Goal: Book appointment/travel/reservation

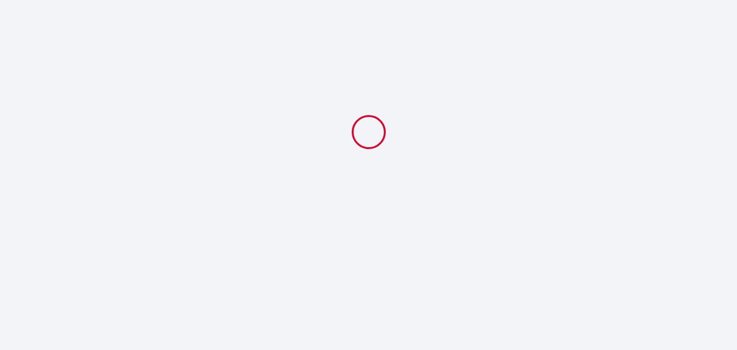
select select
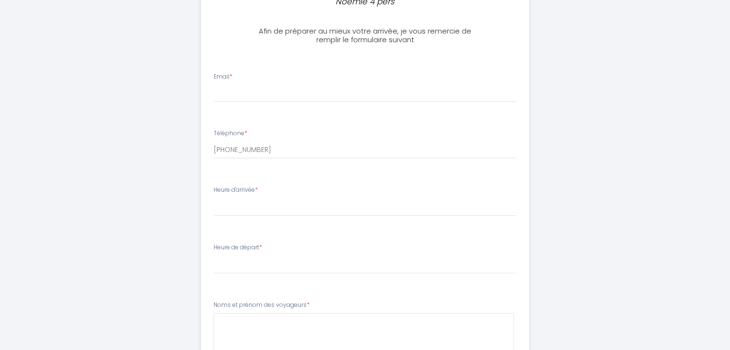
scroll to position [259, 0]
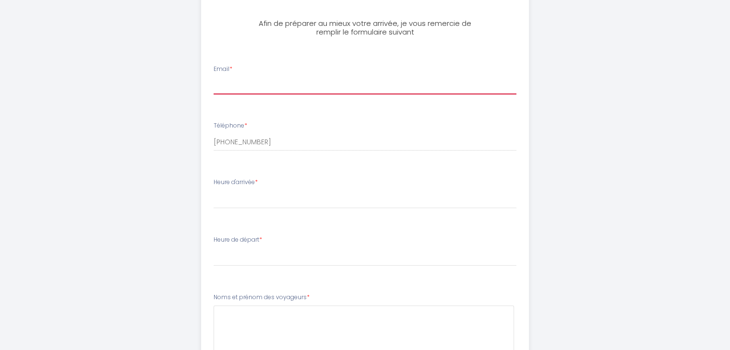
click at [224, 91] on input "Email *" at bounding box center [364, 85] width 303 height 17
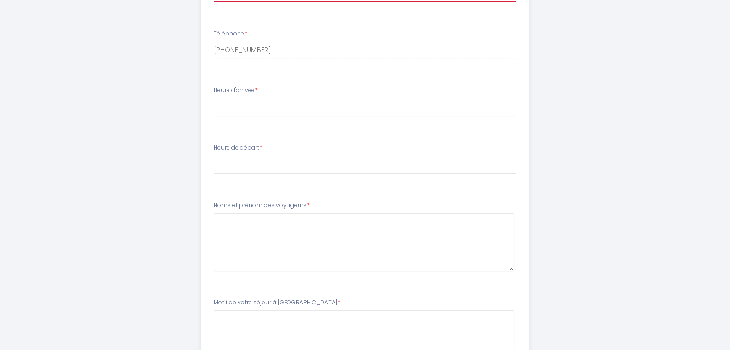
scroll to position [355, 0]
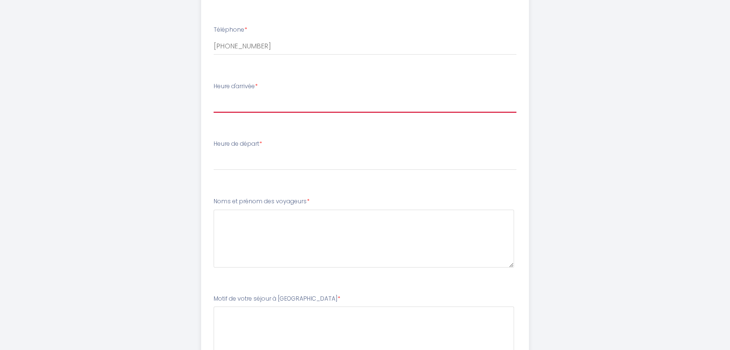
click at [215, 104] on select "17:00 17:30 18:00 18:30 19:00 19:30 20:00 20:30 21:00 21:30 22:00 22:30 23:00 2…" at bounding box center [364, 103] width 303 height 18
select select "18:00"
click at [213, 94] on select "17:00 17:30 18:00 18:30 19:00 19:30 20:00 20:30 21:00 21:30 22:00 22:30 23:00 2…" at bounding box center [364, 103] width 303 height 18
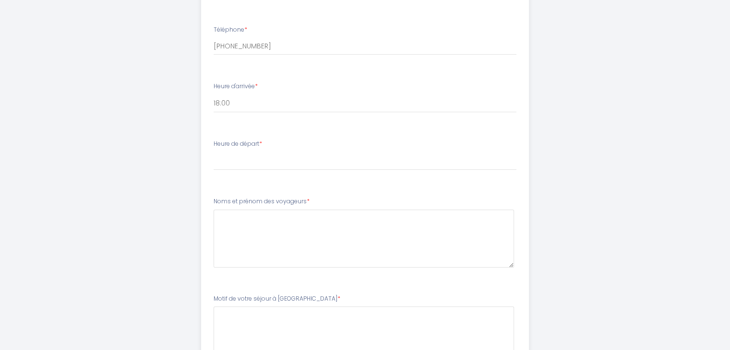
click at [230, 151] on div "Heure de départ * 00:00 00:30 01:00 01:30 02:00 02:30 03:00 03:30 04:00 04:30 0…" at bounding box center [364, 155] width 303 height 31
click at [233, 164] on select "00:00 00:30 01:00 01:30 02:00 02:30 03:00 03:30 04:00 04:30 05:00 05:30 06:00 0…" at bounding box center [364, 161] width 303 height 18
click at [164, 165] on div "CH [MEDICAL_DATA] - [GEOGRAPHIC_DATA] -Bienvenue chez Noémie 4 pers Afin de pré…" at bounding box center [364, 46] width 491 height 802
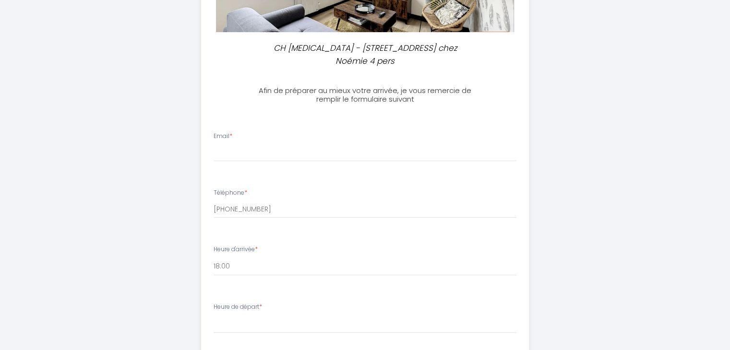
scroll to position [192, 0]
click at [246, 156] on input "Email *" at bounding box center [364, 152] width 303 height 17
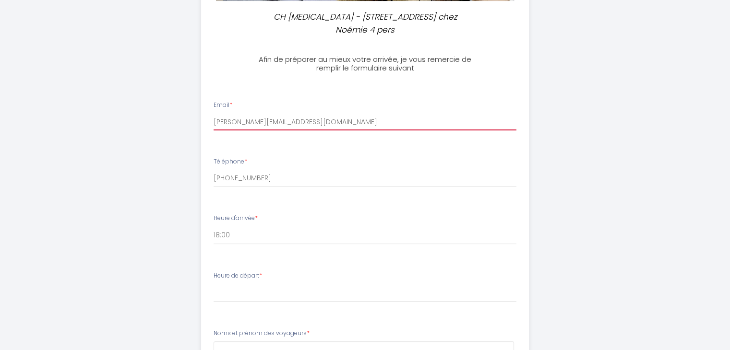
scroll to position [240, 0]
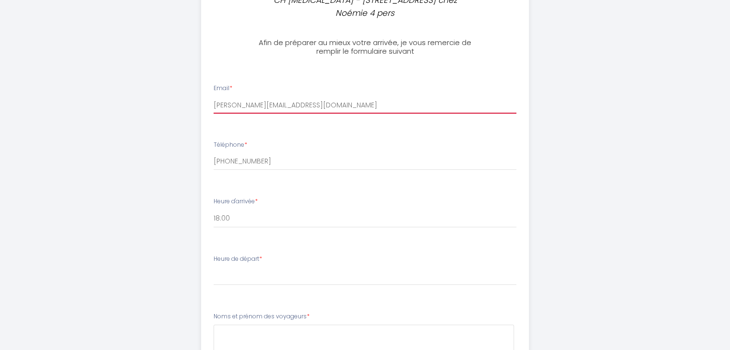
type input "[PERSON_NAME][EMAIL_ADDRESS][DOMAIN_NAME]"
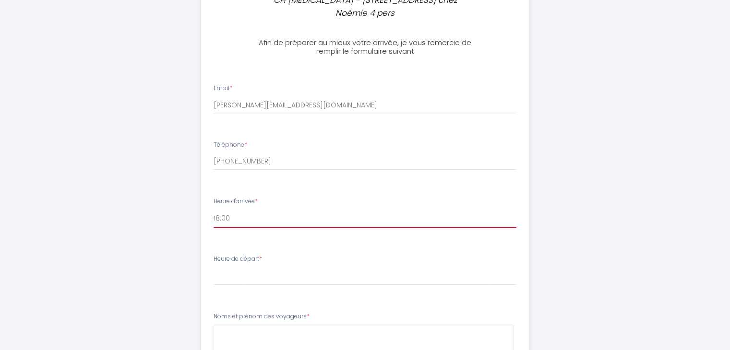
click at [240, 219] on select "17:00 17:30 18:00 18:30 19:00 19:30 20:00 20:30 21:00 21:30 22:00 22:30 23:00 2…" at bounding box center [364, 219] width 303 height 18
click at [244, 224] on select "17:00 17:30 18:00 18:30 19:00 19:30 20:00 20:30 21:00 21:30 22:00 22:30 23:00 2…" at bounding box center [364, 219] width 303 height 18
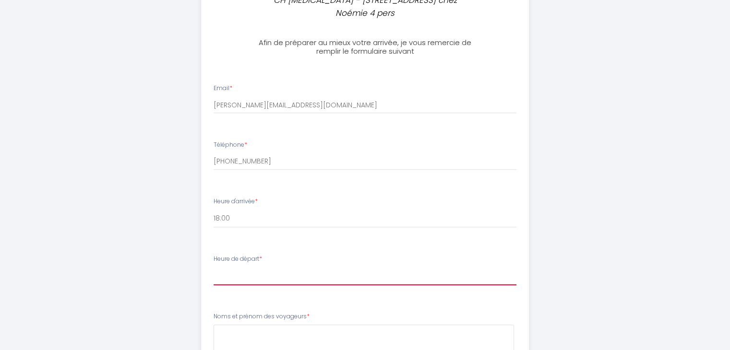
click at [246, 276] on select "00:00 00:30 01:00 01:30 02:00 02:30 03:00 03:30 04:00 04:30 05:00 05:30 06:00 0…" at bounding box center [364, 276] width 303 height 18
select select "08:30"
click at [213, 267] on select "00:00 00:30 01:00 01:30 02:00 02:30 03:00 03:30 04:00 04:30 05:00 05:30 06:00 0…" at bounding box center [364, 276] width 303 height 18
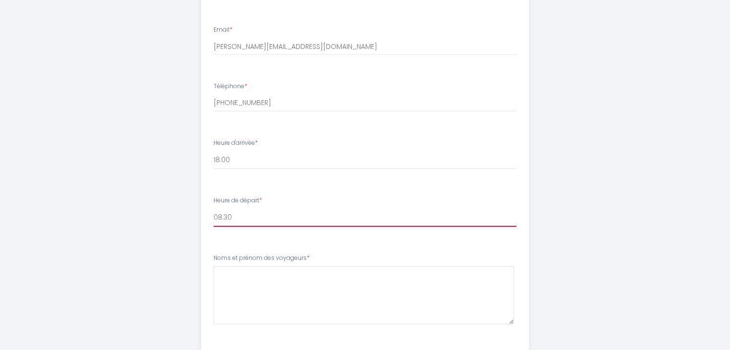
scroll to position [336, 0]
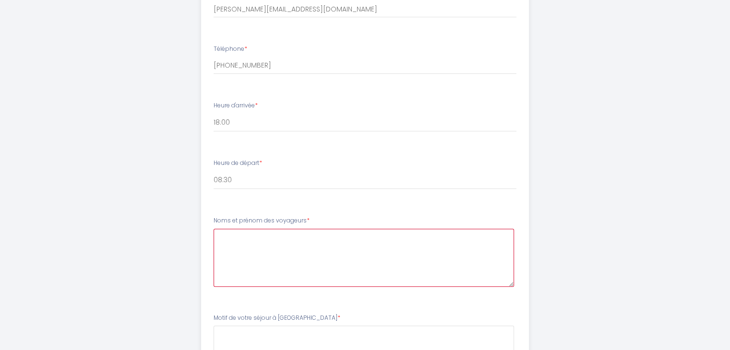
click at [258, 240] on voyageurs4 at bounding box center [363, 258] width 300 height 58
drag, startPoint x: 330, startPoint y: 243, endPoint x: 279, endPoint y: 249, distance: 51.8
click at [279, 249] on voyageurs4 "[PERSON_NAME] [PERSON_NAME] (pas confirmé" at bounding box center [363, 258] width 300 height 58
click at [329, 250] on voyageurs4 "[PERSON_NAME] [PERSON_NAME] (pas confirmé" at bounding box center [363, 258] width 300 height 58
drag, startPoint x: 330, startPoint y: 244, endPoint x: 277, endPoint y: 246, distance: 53.3
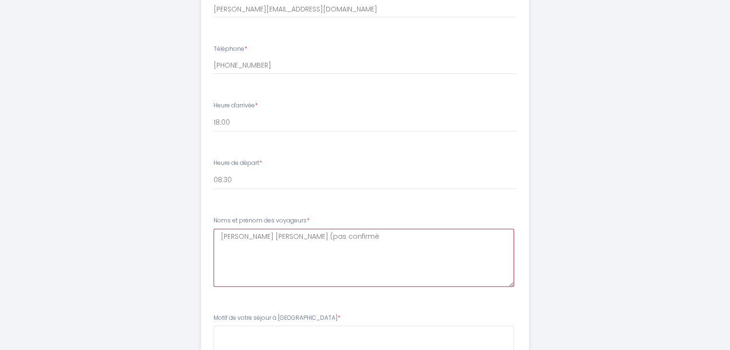
click at [277, 246] on voyageurs4 "[PERSON_NAME] [PERSON_NAME] (pas confirmé" at bounding box center [363, 258] width 300 height 58
click at [279, 236] on voyageurs4 "[PERSON_NAME] [PERSON_NAME]" at bounding box center [363, 258] width 300 height 58
click at [219, 247] on voyageurs4 "[PERSON_NAME] [PERSON_NAME]" at bounding box center [363, 258] width 300 height 58
click at [293, 235] on voyageurs4 "[PERSON_NAME] pas encore confirmé : [PERSON_NAME]" at bounding box center [363, 258] width 300 height 58
click at [251, 261] on voyageurs4 "[PERSON_NAME] pas encore confirmé : [PERSON_NAME]" at bounding box center [363, 258] width 300 height 58
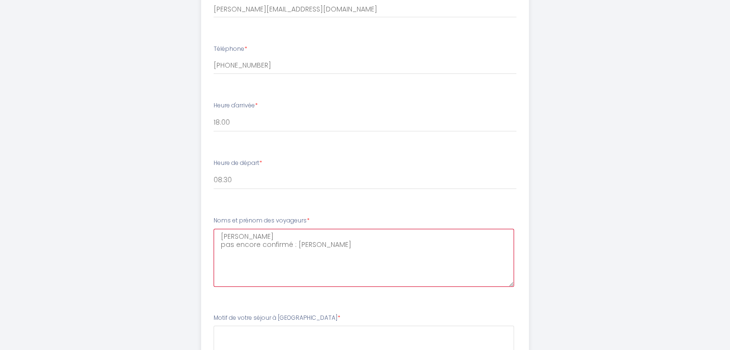
click at [358, 246] on voyageurs4 "[PERSON_NAME] pas encore confirmé : [PERSON_NAME]" at bounding box center [363, 258] width 300 height 58
click at [232, 267] on voyageurs4 "[PERSON_NAME] pas encore confirmé : [PERSON_NAME]" at bounding box center [363, 258] width 300 height 58
click at [355, 247] on voyageurs4 "[PERSON_NAME] pas encore confirmé : [PERSON_NAME]" at bounding box center [363, 258] width 300 height 58
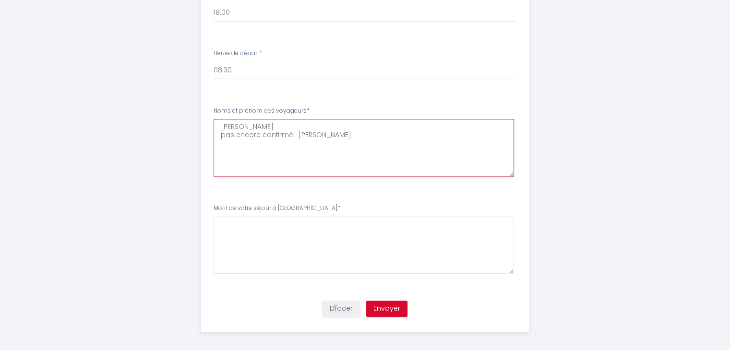
scroll to position [451, 0]
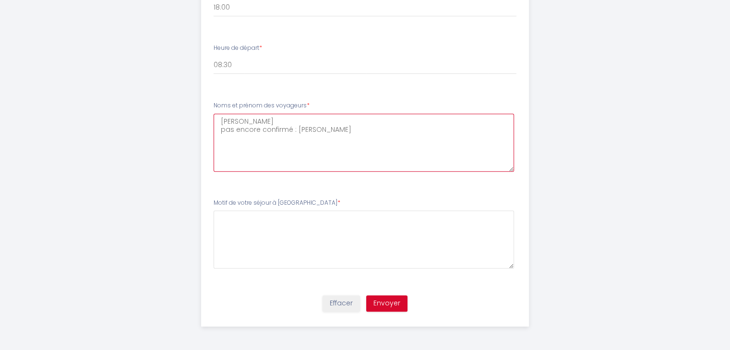
type voyageurs4 "[PERSON_NAME] pas encore confirmé : [PERSON_NAME]"
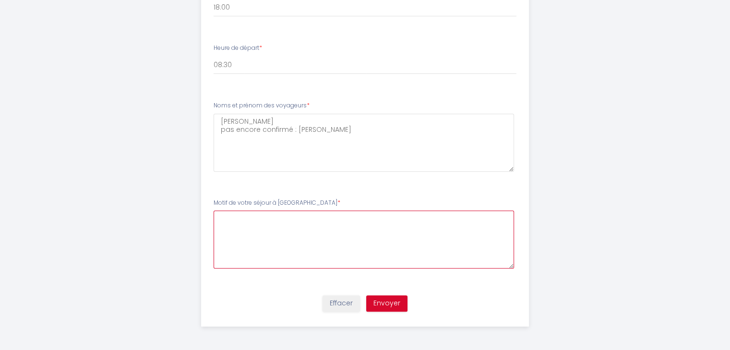
click at [254, 213] on Chatellerault5 at bounding box center [363, 240] width 300 height 58
type Chatellerault5 "P"
click at [261, 219] on Chatellerault5 "Déplacemeent professionnel" at bounding box center [363, 240] width 300 height 58
click at [259, 219] on Chatellerault5 "Déplacemeent professionnel" at bounding box center [363, 240] width 300 height 58
click at [257, 229] on Chatellerault5 "Déplacement professionnel" at bounding box center [363, 240] width 300 height 58
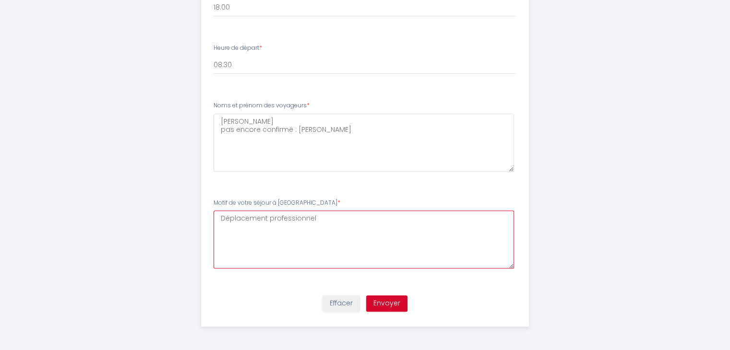
type Chatellerault5 "Déplacement professionnel"
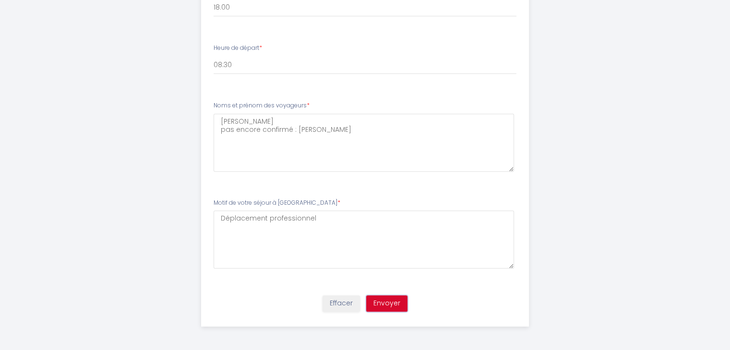
click at [389, 306] on button "Envoyer" at bounding box center [386, 303] width 41 height 16
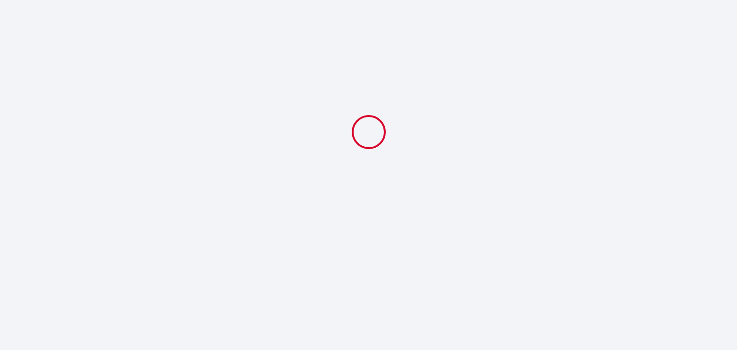
select select "18:00"
select select "08:30"
